Goal: Task Accomplishment & Management: Manage account settings

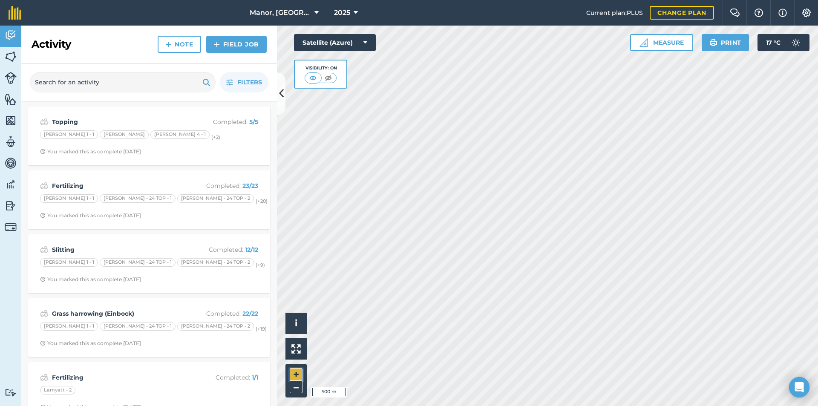
click at [301, 372] on button "+" at bounding box center [296, 374] width 13 height 13
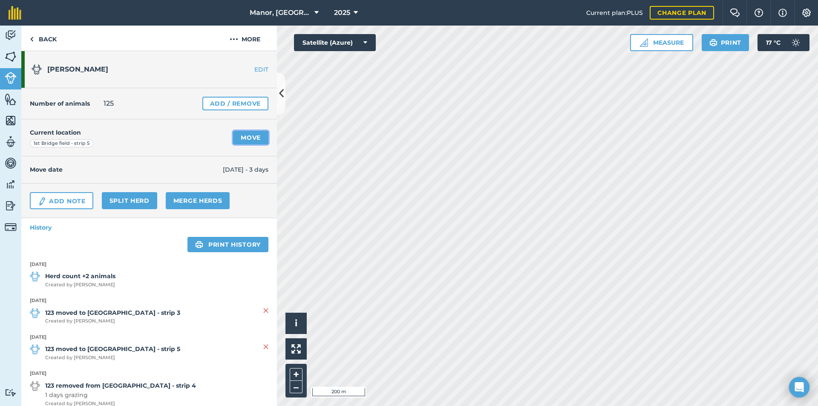
click at [244, 137] on link "Move" at bounding box center [250, 138] width 35 height 14
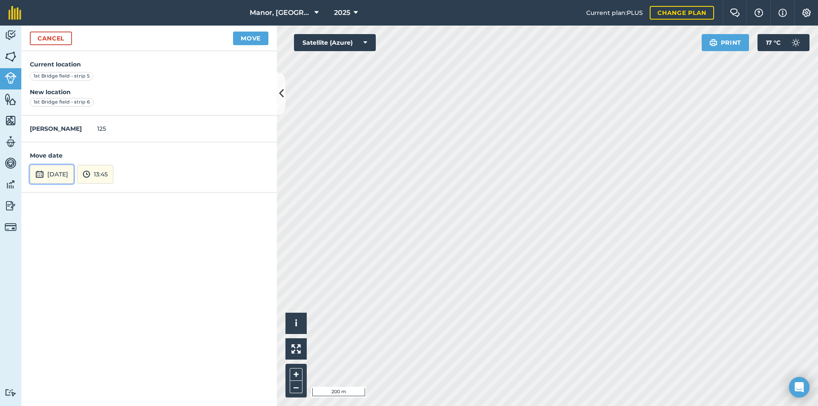
click at [60, 174] on button "[DATE]" at bounding box center [52, 174] width 44 height 19
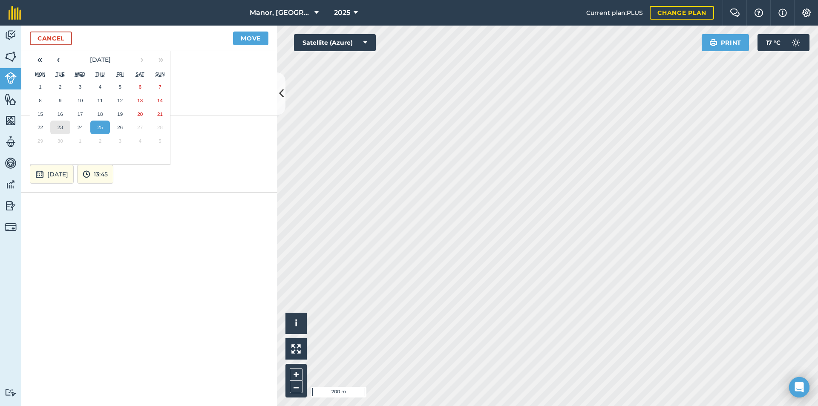
click at [59, 127] on abbr "23" at bounding box center [60, 127] width 6 height 6
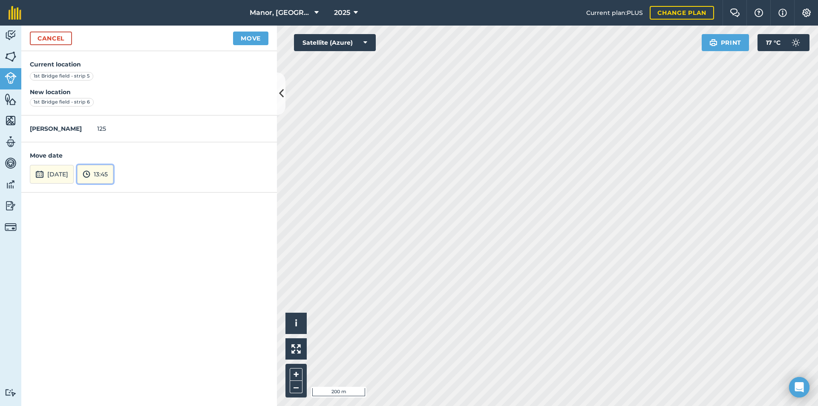
click at [113, 175] on button "13:45" at bounding box center [95, 174] width 36 height 19
click at [118, 107] on button "05:00" at bounding box center [98, 109] width 40 height 14
click at [247, 38] on button "Move" at bounding box center [250, 39] width 35 height 14
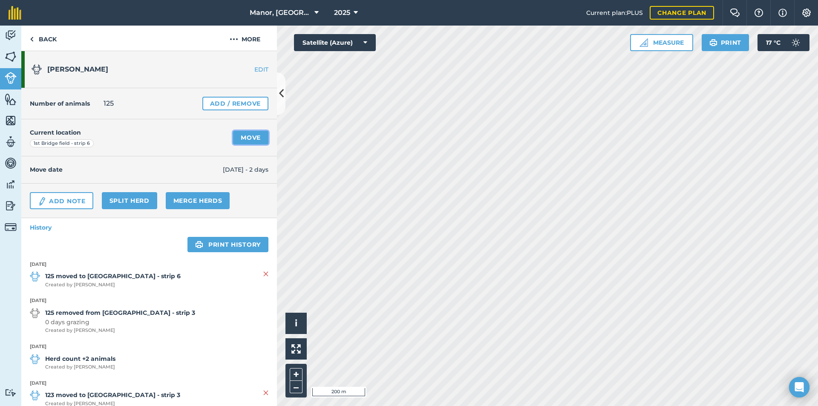
click at [248, 135] on link "Move" at bounding box center [250, 138] width 35 height 14
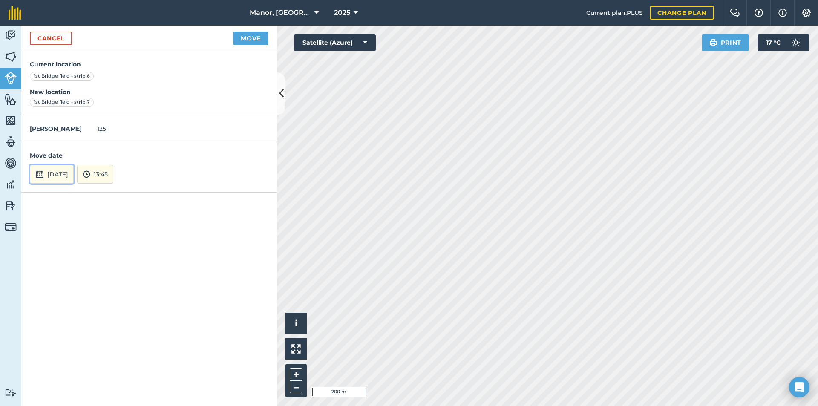
click at [74, 172] on button "[DATE]" at bounding box center [52, 174] width 44 height 19
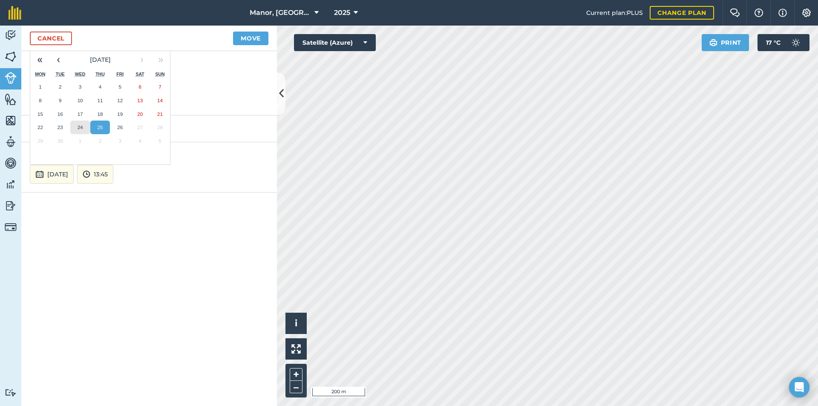
click at [81, 129] on abbr "24" at bounding box center [81, 127] width 6 height 6
click at [83, 130] on div "[PERSON_NAME] milkers 125" at bounding box center [149, 128] width 256 height 27
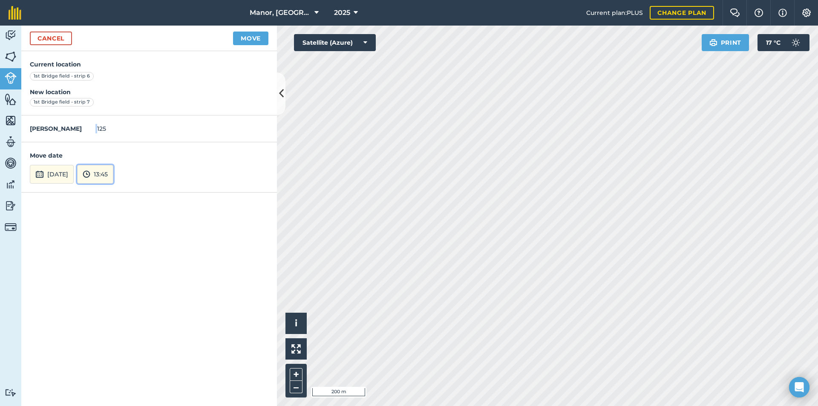
click at [90, 170] on img at bounding box center [87, 174] width 8 height 10
click at [117, 107] on button "05:00" at bounding box center [98, 109] width 40 height 14
click at [258, 37] on button "Move" at bounding box center [250, 39] width 35 height 14
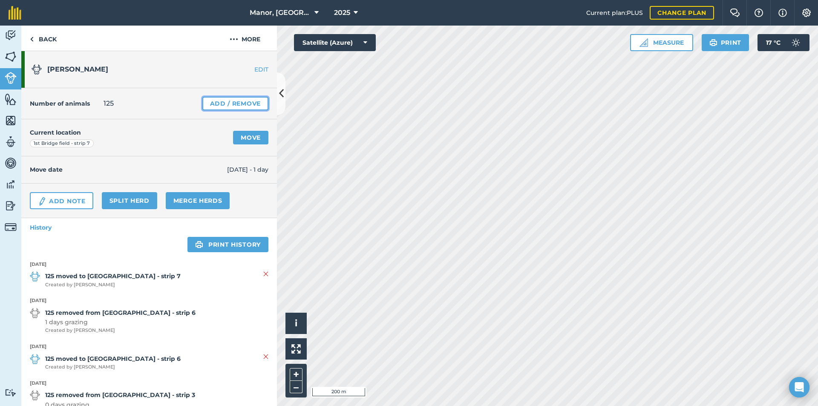
click at [219, 103] on link "Add / Remove" at bounding box center [235, 104] width 66 height 14
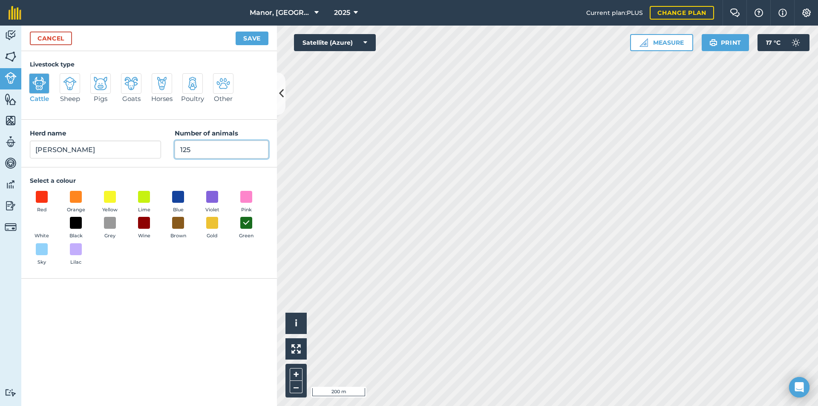
drag, startPoint x: 200, startPoint y: 153, endPoint x: 184, endPoint y: 149, distance: 16.7
click at [184, 149] on input "125" at bounding box center [222, 150] width 94 height 18
type input "121"
click at [247, 40] on button "Save" at bounding box center [251, 39] width 33 height 14
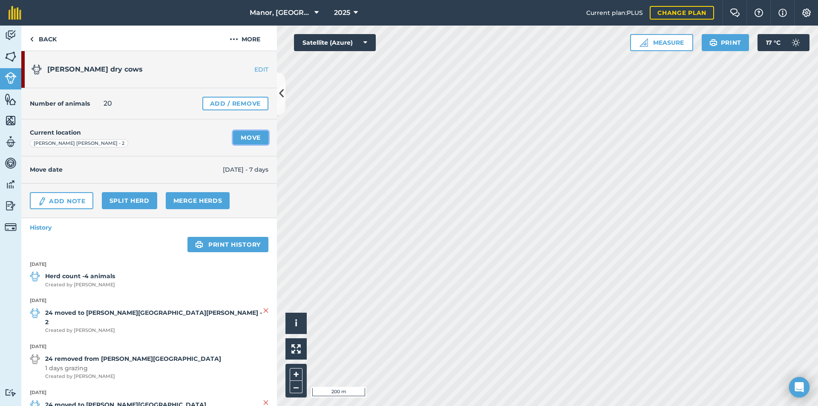
click at [240, 137] on link "Move" at bounding box center [250, 138] width 35 height 14
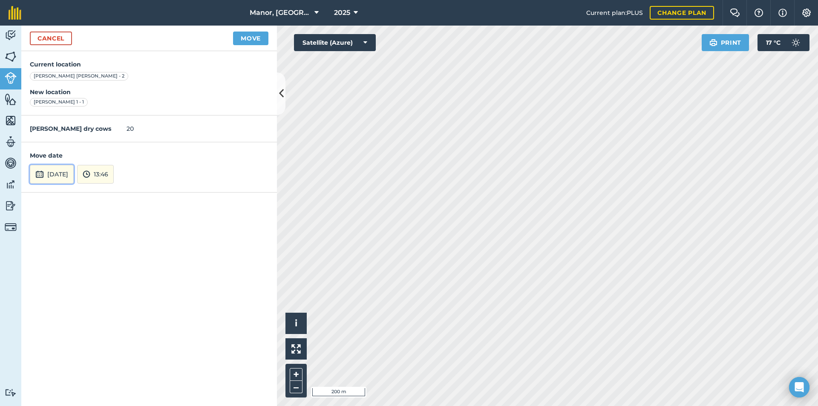
click at [69, 172] on button "[DATE]" at bounding box center [52, 174] width 44 height 19
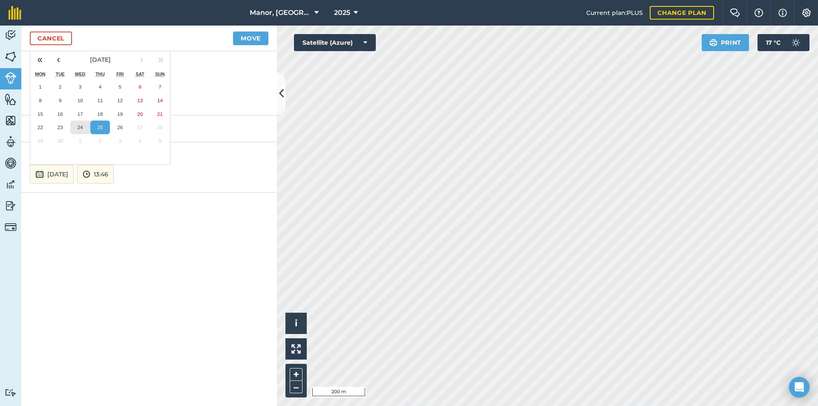
click at [78, 126] on abbr "24" at bounding box center [81, 127] width 6 height 6
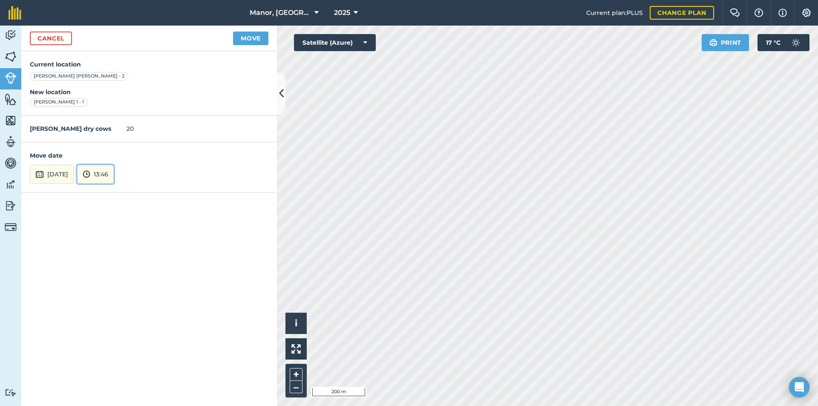
click at [114, 175] on button "13:46" at bounding box center [95, 174] width 37 height 19
click at [112, 117] on button "11:00" at bounding box center [98, 119] width 40 height 14
click at [247, 36] on button "Move" at bounding box center [250, 39] width 35 height 14
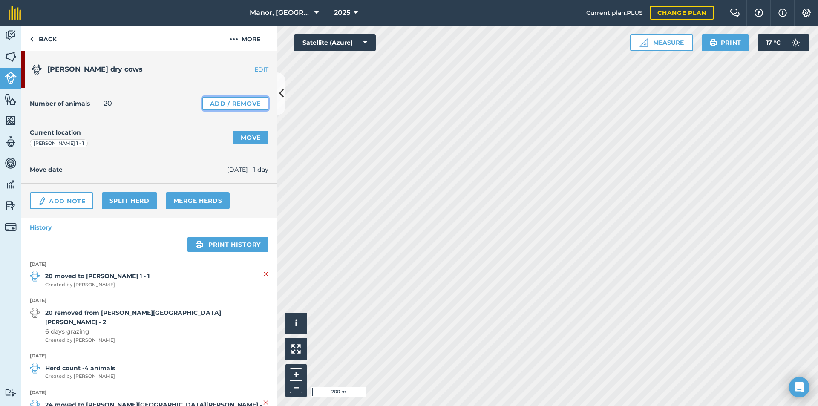
click at [215, 105] on link "Add / Remove" at bounding box center [235, 104] width 66 height 14
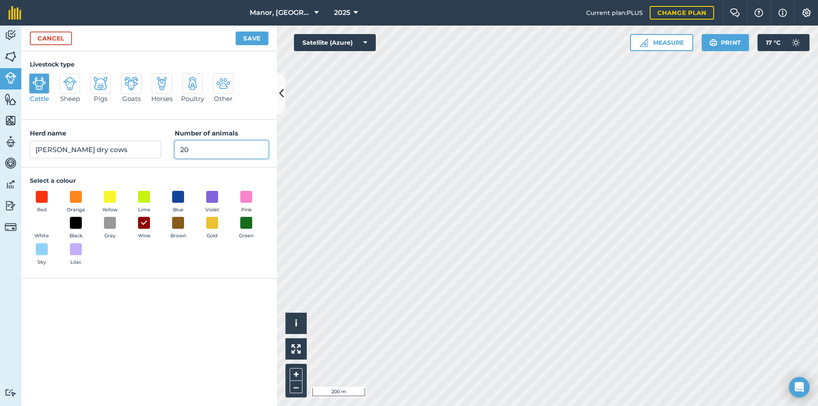
drag, startPoint x: 194, startPoint y: 149, endPoint x: 156, endPoint y: 143, distance: 38.0
click at [156, 143] on div "Herd name [PERSON_NAME] dry cows Number of animals 20" at bounding box center [149, 144] width 256 height 48
type input "25"
click at [242, 42] on button "Save" at bounding box center [251, 39] width 33 height 14
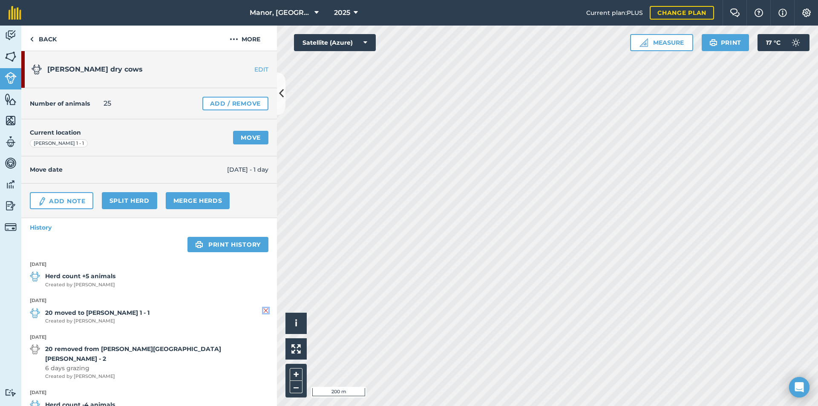
click at [263, 310] on img at bounding box center [265, 310] width 5 height 10
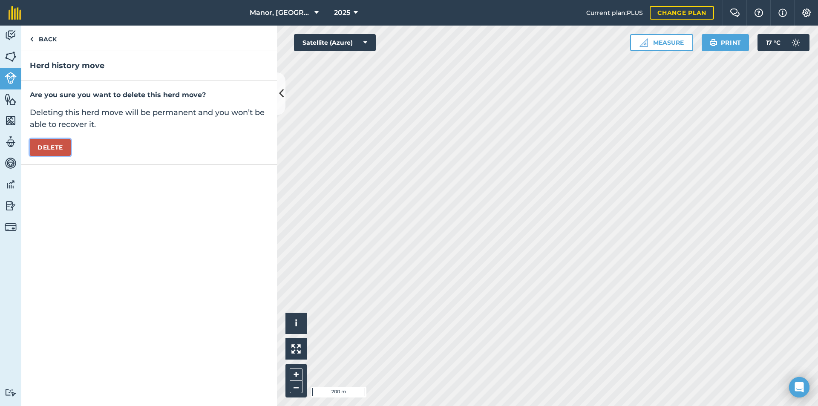
click at [49, 142] on button "Delete" at bounding box center [50, 147] width 41 height 17
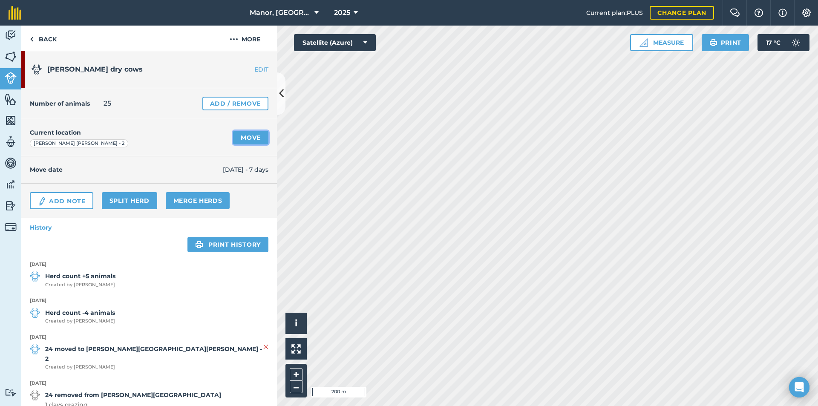
click at [252, 138] on link "Move" at bounding box center [250, 138] width 35 height 14
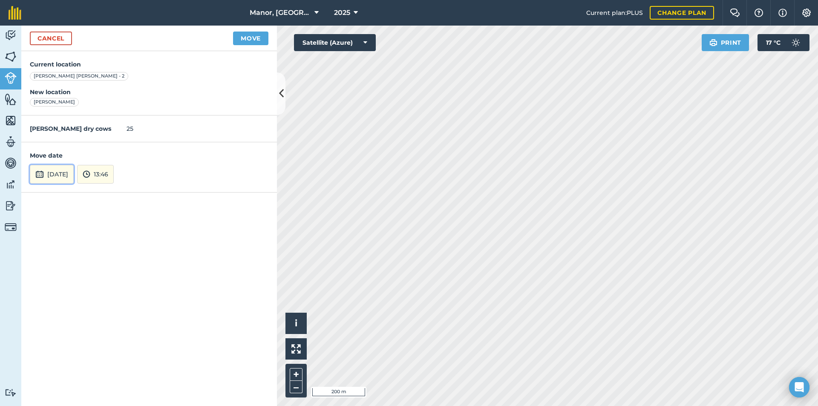
click at [74, 173] on button "[DATE]" at bounding box center [52, 174] width 44 height 19
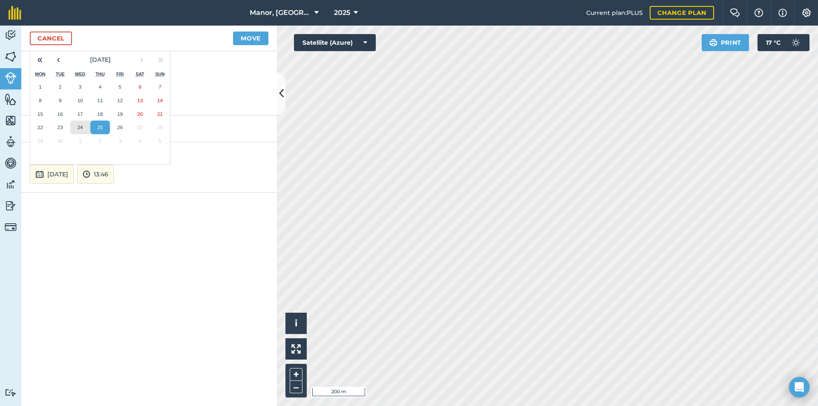
click at [83, 126] on button "24" at bounding box center [80, 128] width 20 height 14
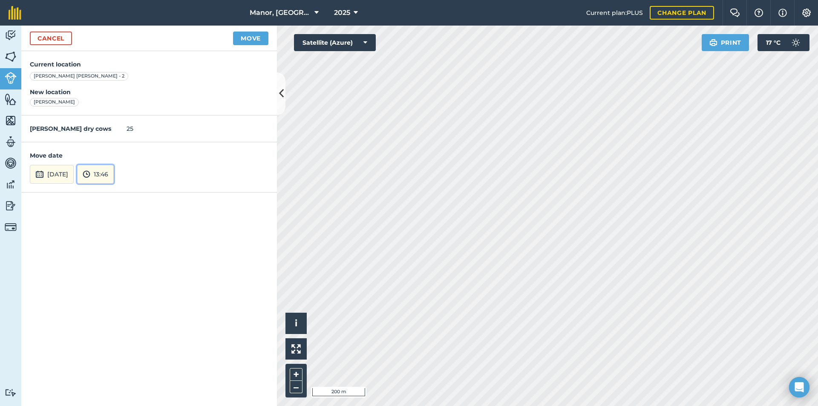
click at [114, 178] on button "13:46" at bounding box center [95, 174] width 37 height 19
click at [116, 121] on button "11:00" at bounding box center [98, 119] width 40 height 14
click at [258, 40] on button "Move" at bounding box center [250, 39] width 35 height 14
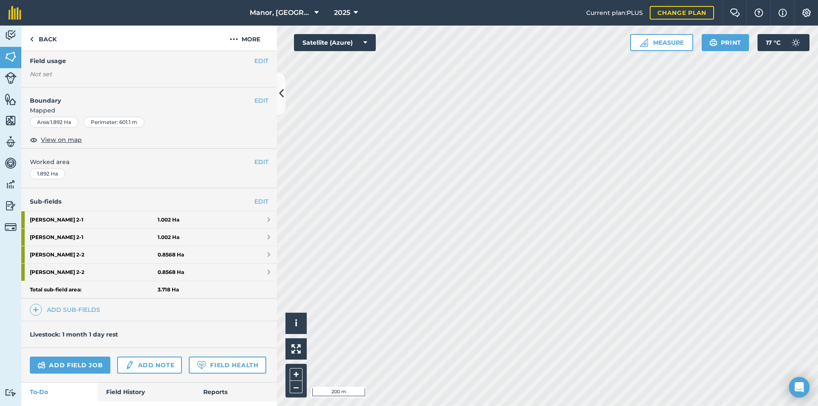
scroll to position [69, 0]
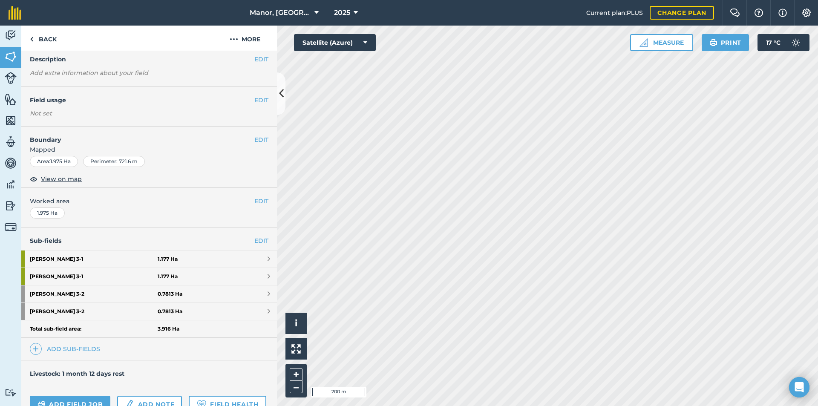
scroll to position [36, 0]
